Goal: Task Accomplishment & Management: Complete application form

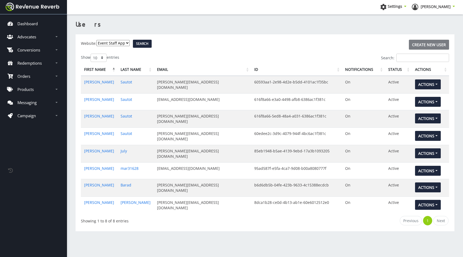
click at [424, 45] on link "Create New User" at bounding box center [429, 45] width 40 height 10
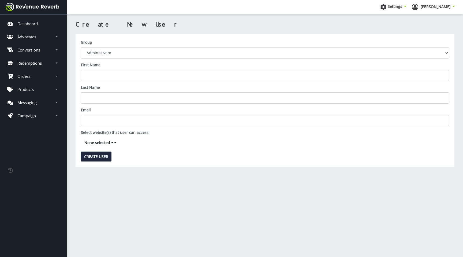
click at [117, 76] on input "First Name" at bounding box center [265, 75] width 368 height 11
type input "Jordan"
type input "Hood"
type input "J"
type input "jordan@eventstaffapp.com"
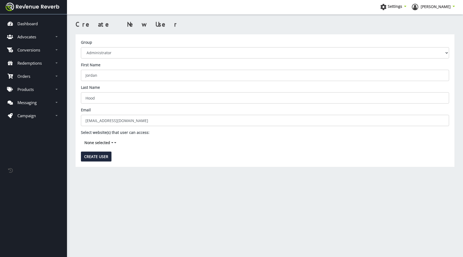
click at [103, 139] on button "None selected" at bounding box center [100, 142] width 39 height 10
click at [108, 151] on label "Event Staff App" at bounding box center [104, 151] width 47 height 7
click at [95, 151] on input "Event Staff App" at bounding box center [93, 150] width 3 height 3
checkbox input "true"
click at [154, 138] on div "Select website(s) that user can access: Event Staff App Event Staff App Event S…" at bounding box center [265, 141] width 368 height 22
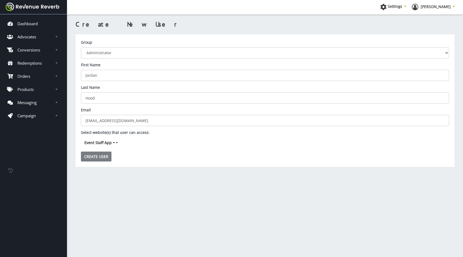
click at [100, 157] on input "Create User" at bounding box center [96, 156] width 31 height 10
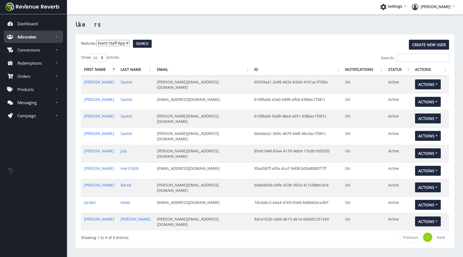
click at [36, 40] on link "Advocates" at bounding box center [33, 37] width 59 height 12
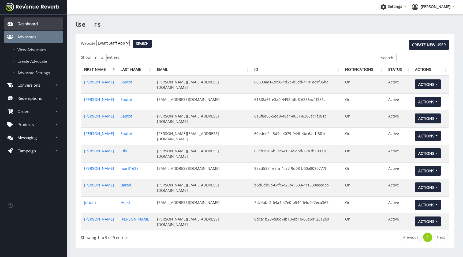
click at [36, 24] on p "Dashboard" at bounding box center [27, 23] width 20 height 5
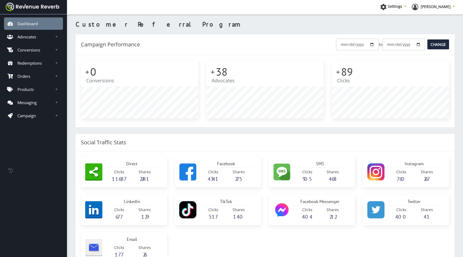
scroll to position [58, 117]
click at [359, 47] on input "[DATE]" at bounding box center [357, 45] width 43 height 12
click at [339, 44] on input "[DATE]" at bounding box center [357, 45] width 43 height 12
click at [346, 46] on input "[DATE]" at bounding box center [357, 45] width 43 height 12
type input "[DATE]"
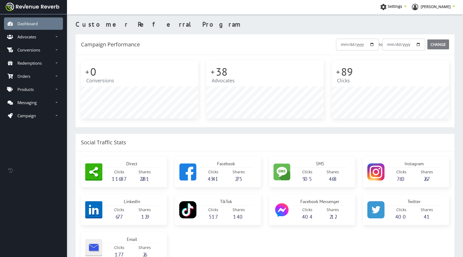
click at [435, 46] on input "Change" at bounding box center [438, 44] width 22 height 10
drag, startPoint x: 118, startPoint y: 82, endPoint x: 86, endPoint y: 72, distance: 33.1
click at [86, 72] on div "+ 0 Conversions" at bounding box center [139, 89] width 117 height 58
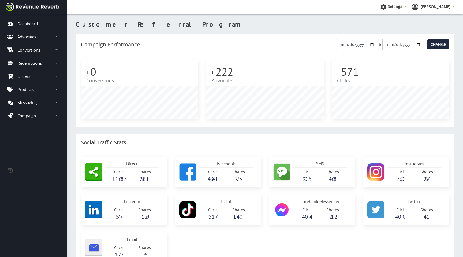
scroll to position [58, 117]
drag, startPoint x: 352, startPoint y: 80, endPoint x: 337, endPoint y: 69, distance: 18.7
click at [337, 69] on div "+ 571 Clicks" at bounding box center [390, 89] width 117 height 58
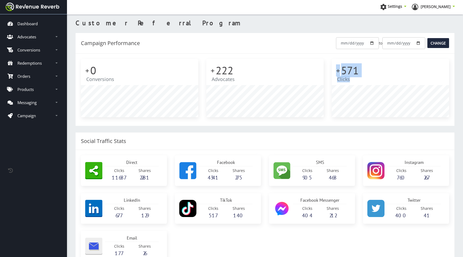
scroll to position [0, 0]
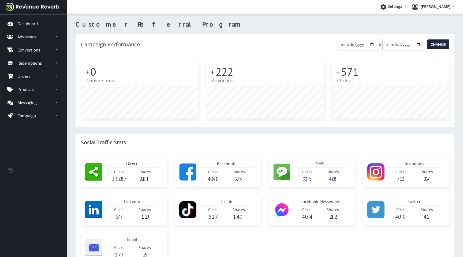
click at [277, 51] on div "Campaign Performance 2025-01-01 to 2025-09-09 Change" at bounding box center [265, 44] width 379 height 21
drag, startPoint x: 116, startPoint y: 81, endPoint x: 86, endPoint y: 73, distance: 30.9
click at [86, 73] on div "+ 0 Conversions" at bounding box center [139, 89] width 117 height 58
